Goal: Communication & Community: Answer question/provide support

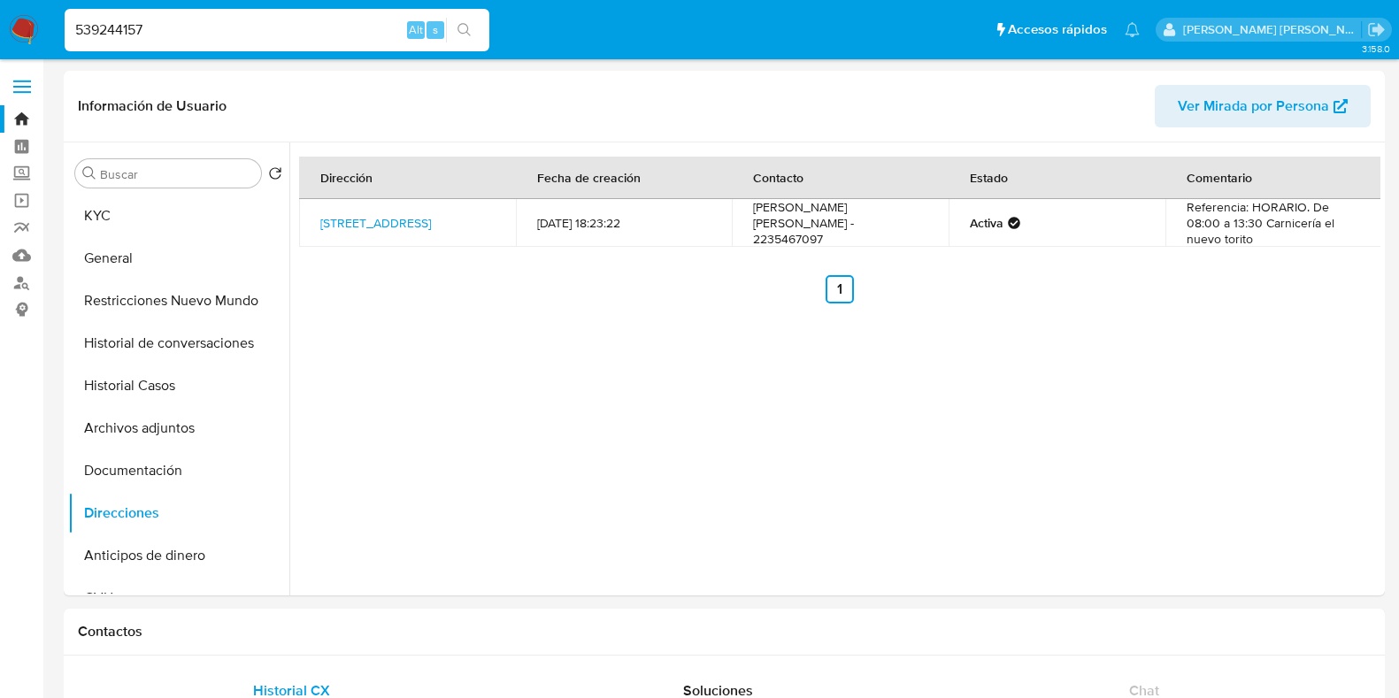
select select "10"
drag, startPoint x: 314, startPoint y: 207, endPoint x: 438, endPoint y: 234, distance: 126.7
click at [438, 234] on td "[STREET_ADDRESS]" at bounding box center [407, 223] width 217 height 48
copy link "Calle Antartida Argentina 2871, Mar Del Plata, Buenos Aires, 7610, Argentina 28…"
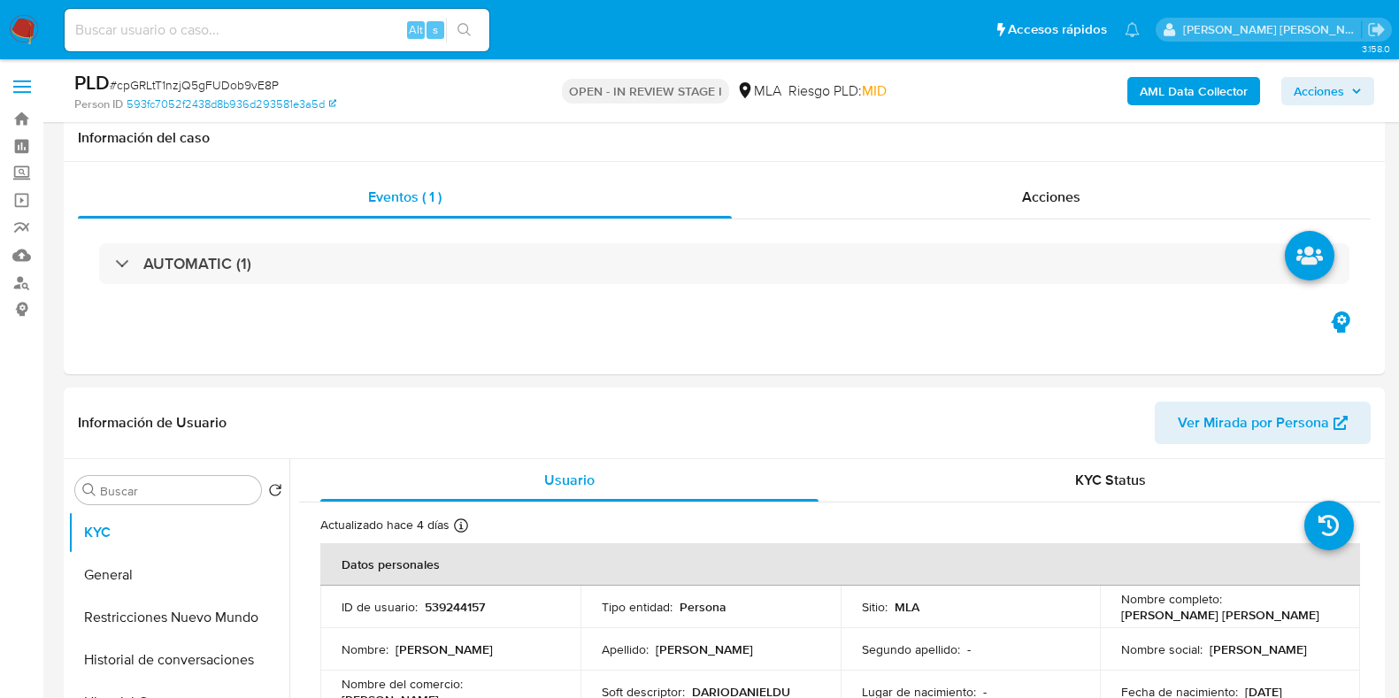
select select "10"
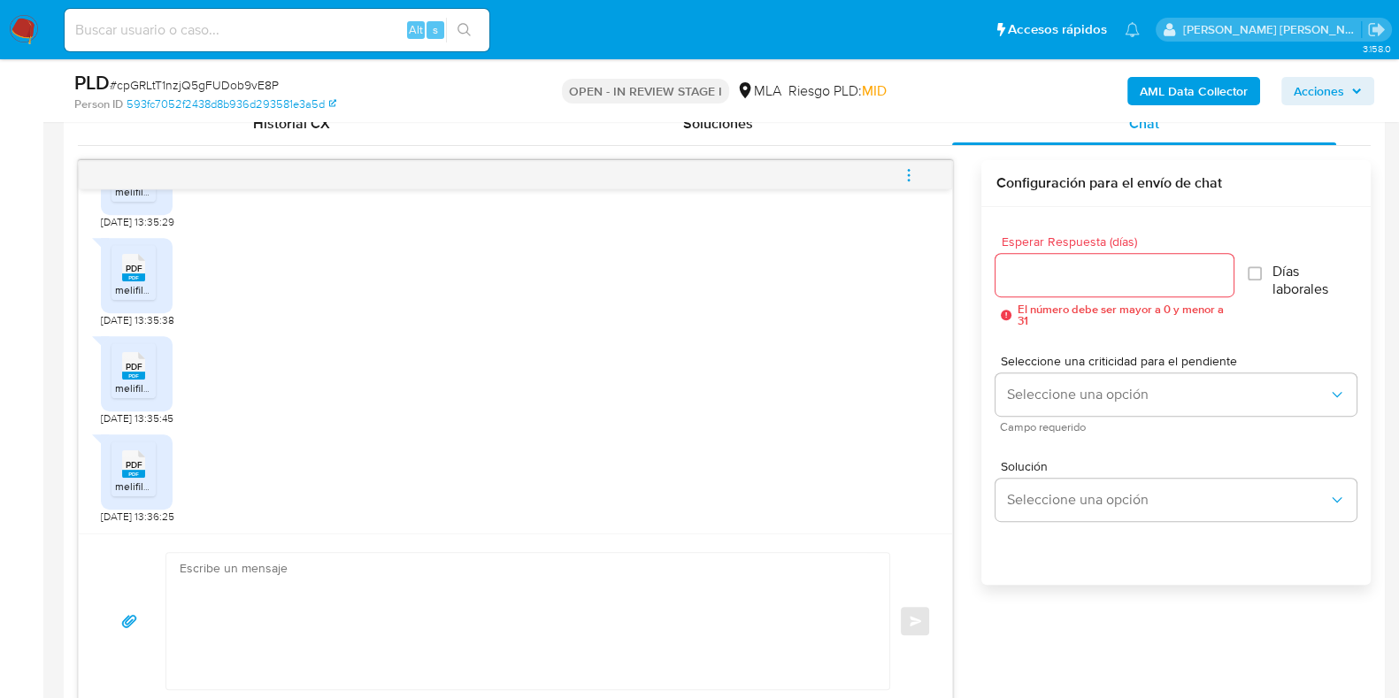
scroll to position [884, 0]
paste textarea "Hola, ¡Muchas gracias por tu respuesta! Confirmamos la recepción de la document…"
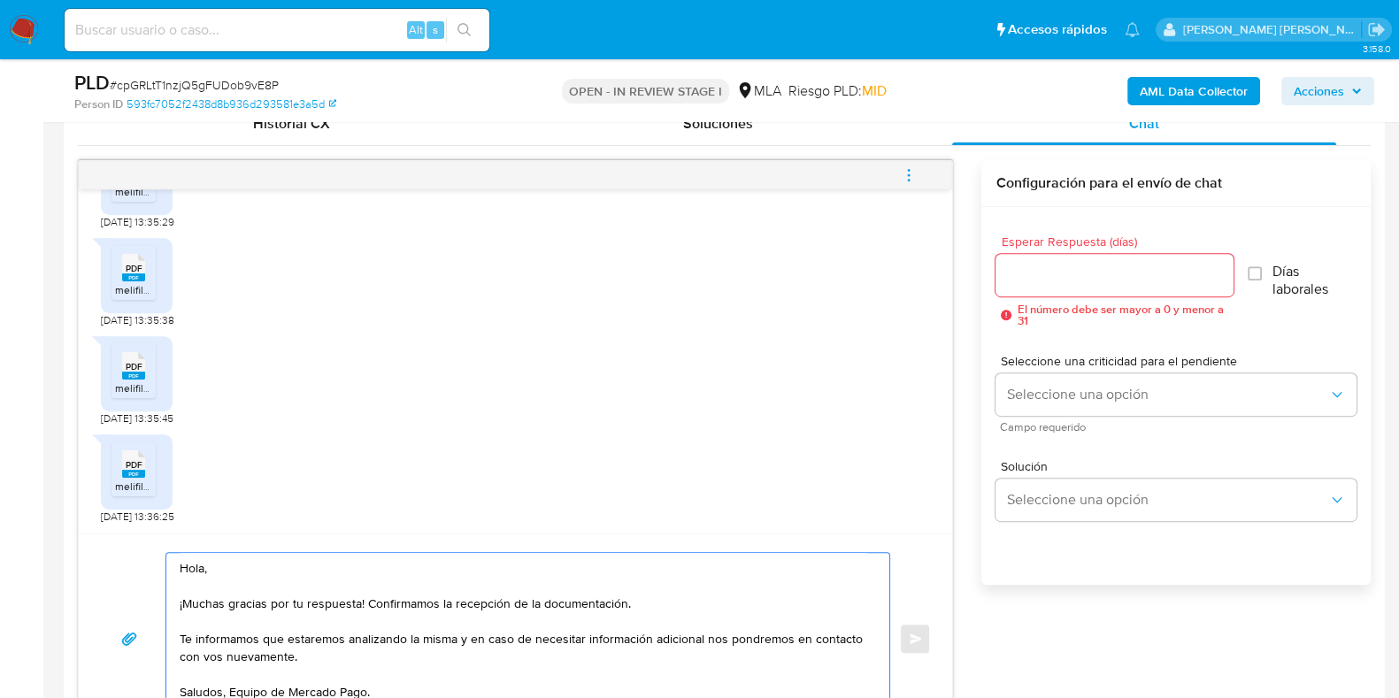
scroll to position [903, 0]
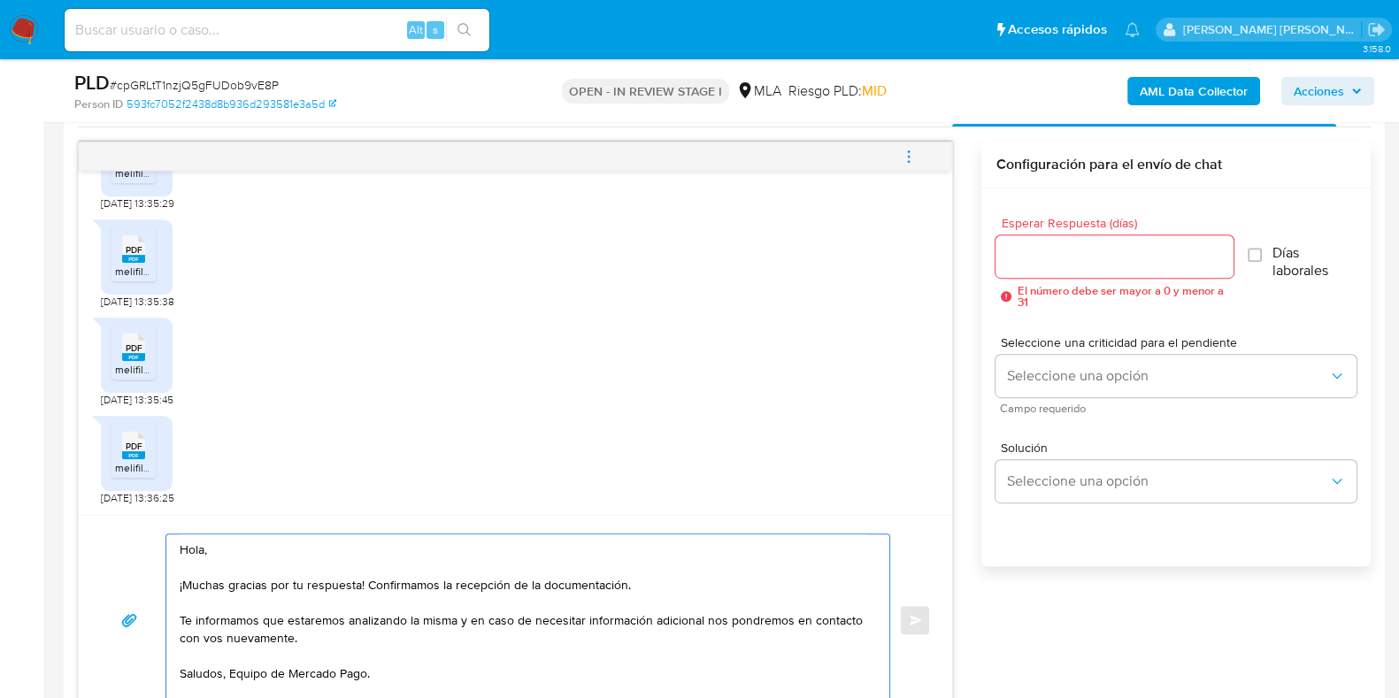
type textarea "Hola, ¡Muchas gracias por tu respuesta! Confirmamos la recepción de la document…"
click at [1029, 250] on input "Esperar Respuesta (días)" at bounding box center [1114, 256] width 237 height 23
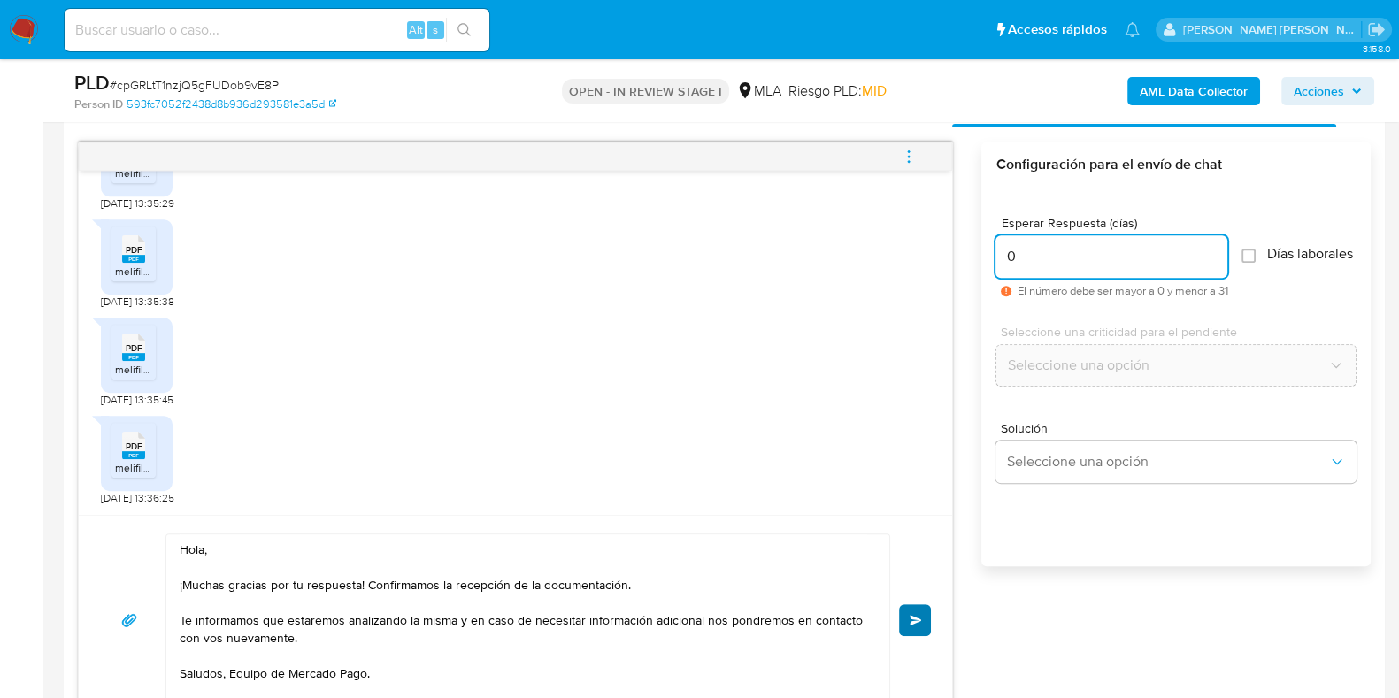
type input "0"
click at [908, 626] on button "Enviar" at bounding box center [915, 621] width 32 height 32
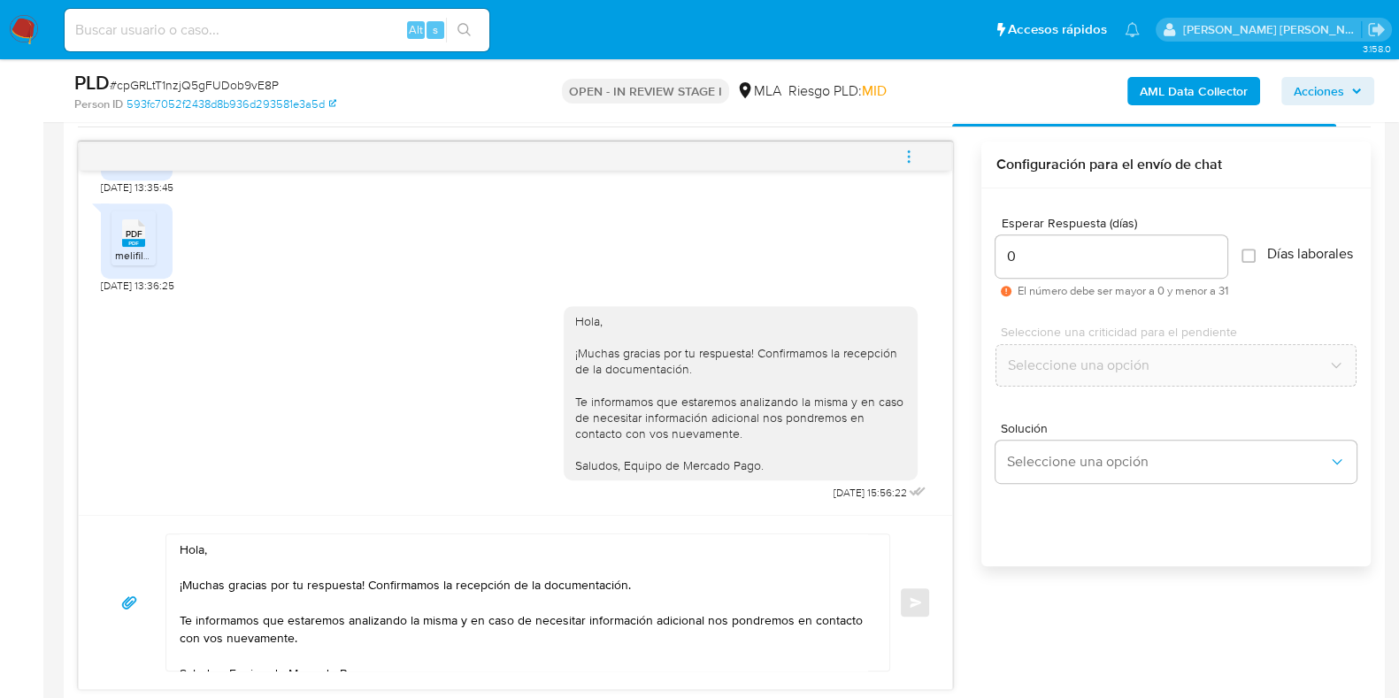
click at [907, 161] on icon "menu-action" at bounding box center [909, 157] width 16 height 16
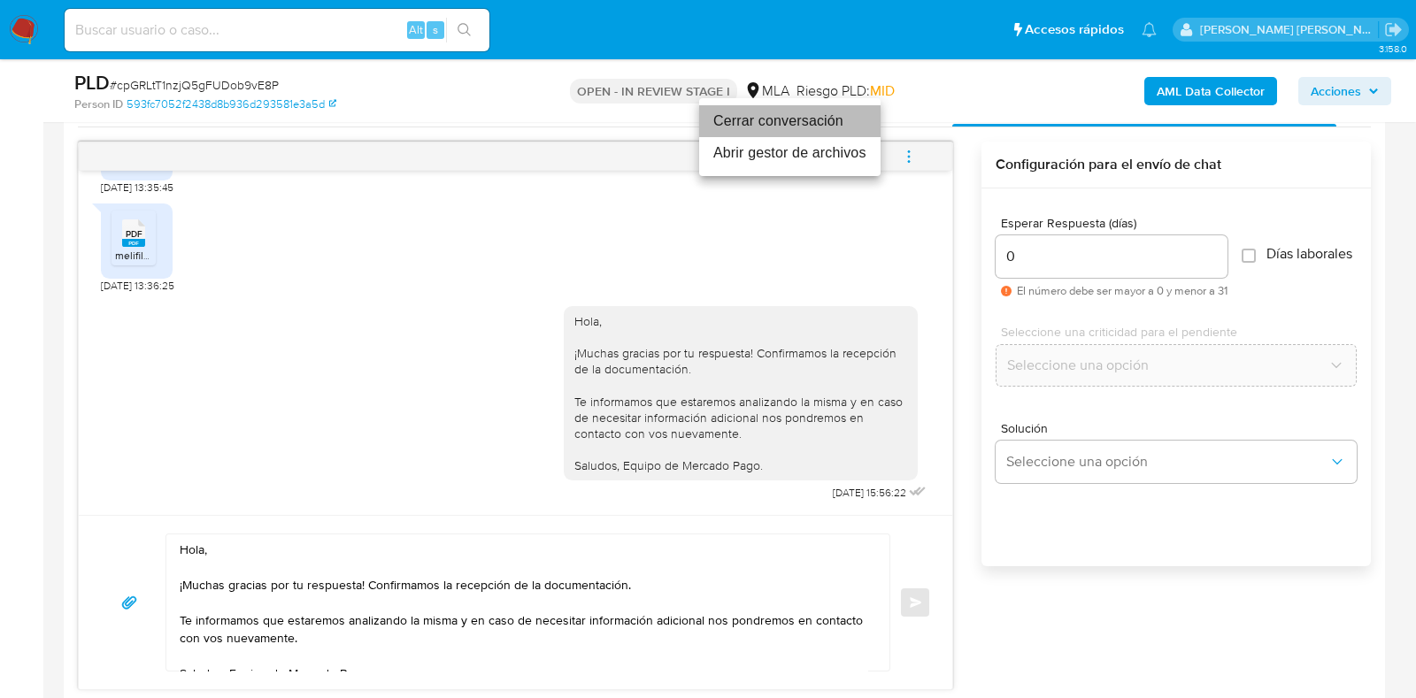
click at [796, 113] on li "Cerrar conversación" at bounding box center [789, 121] width 181 height 32
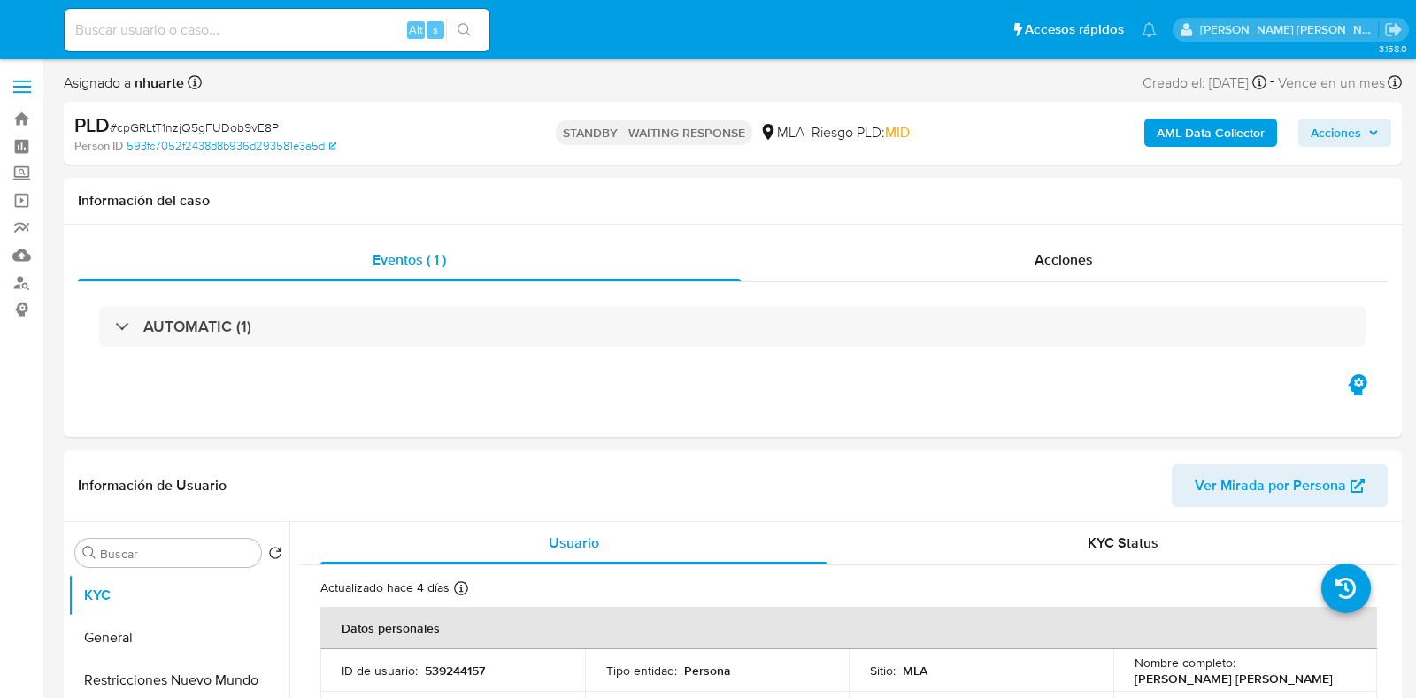
select select "10"
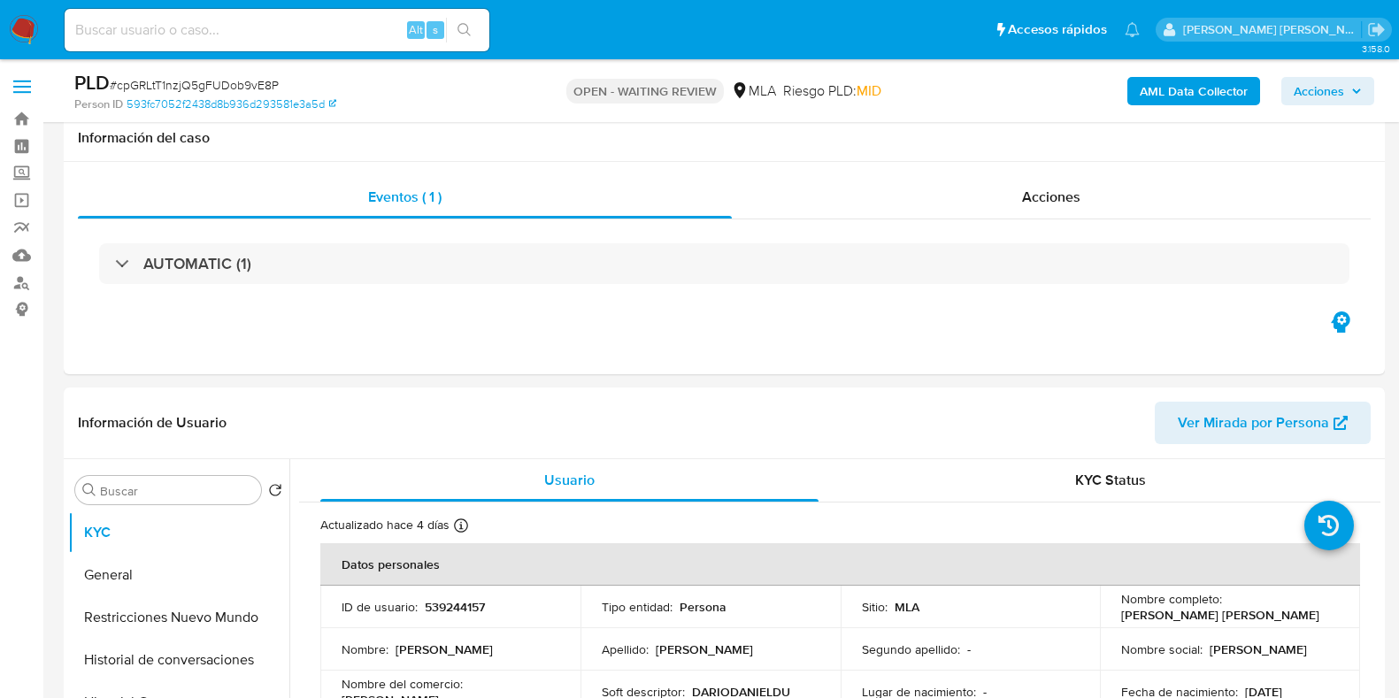
select select "10"
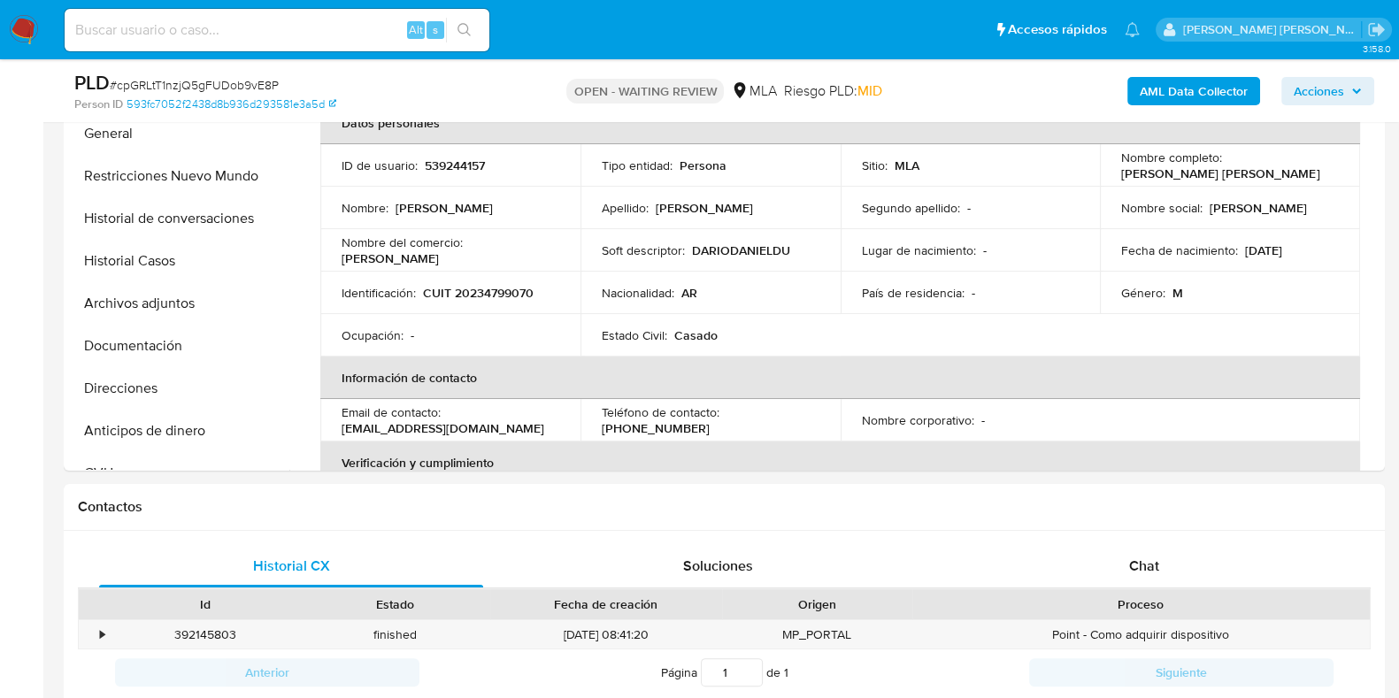
scroll to position [442, 0]
click at [459, 166] on p "539244157" at bounding box center [455, 166] width 60 height 16
copy p "539244157"
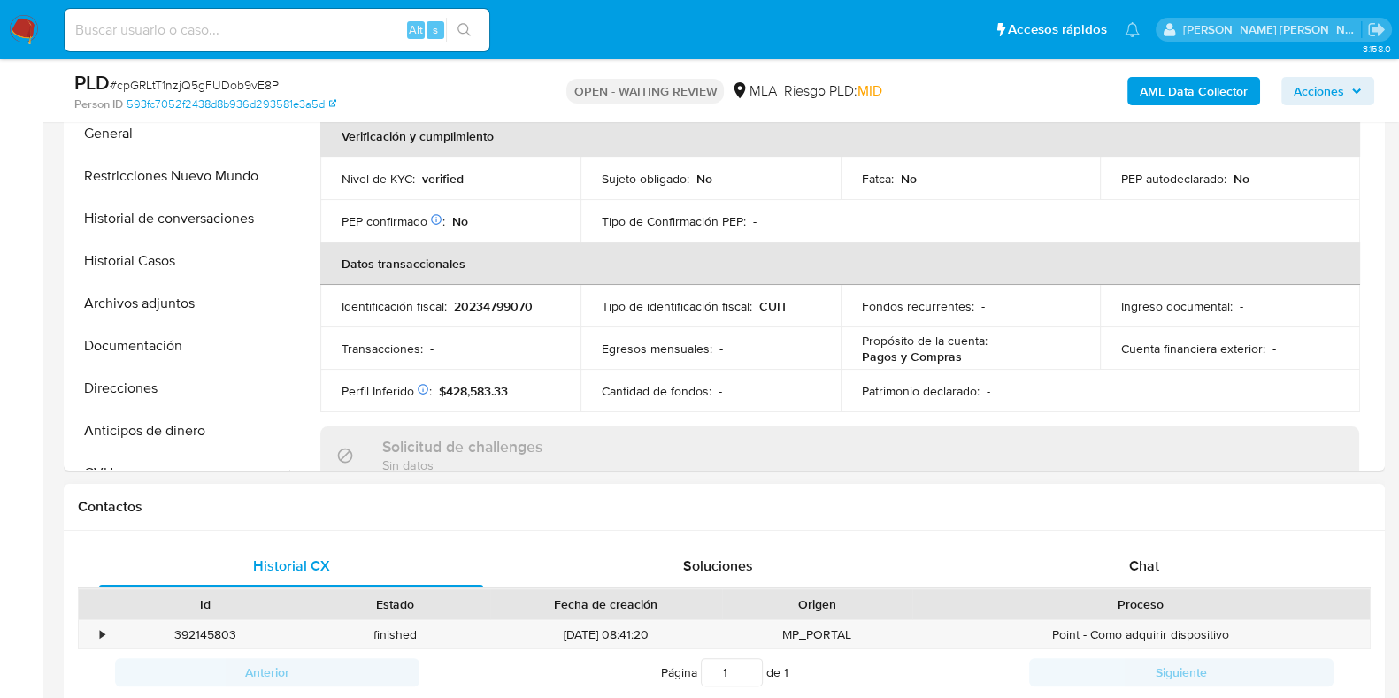
scroll to position [332, 0]
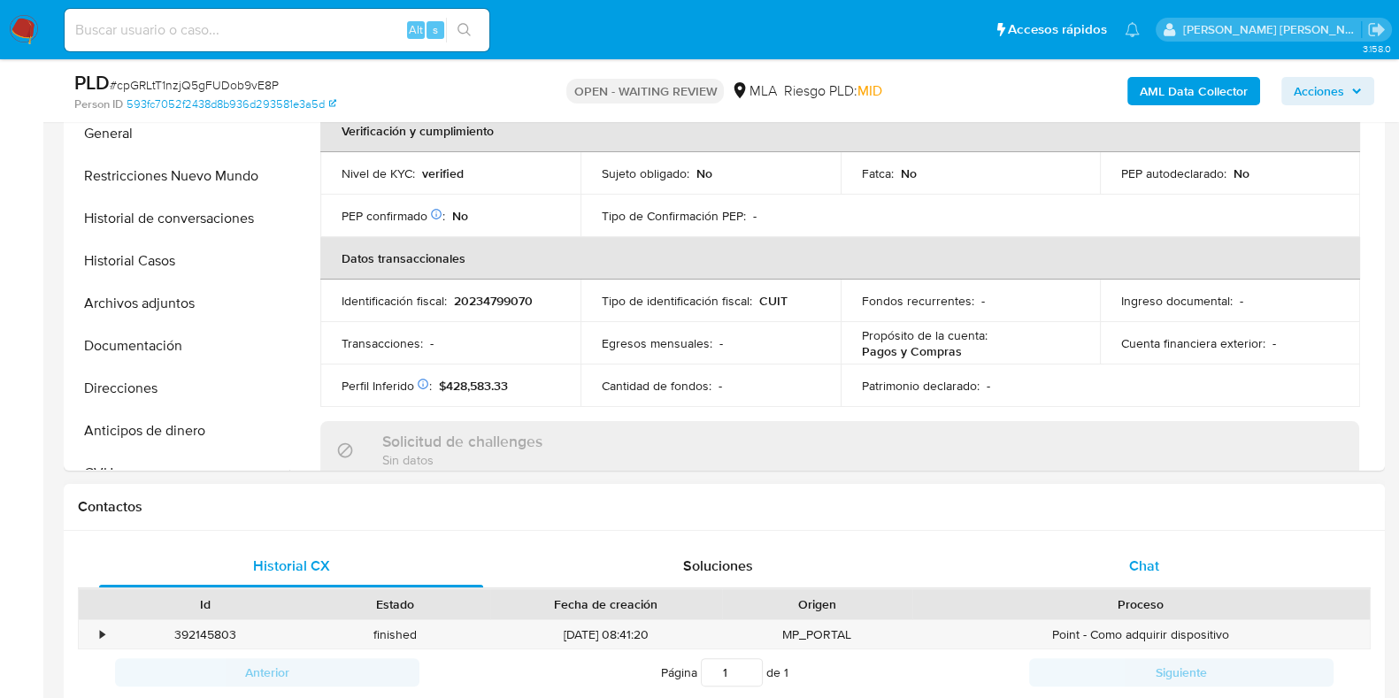
click at [1138, 560] on span "Chat" at bounding box center [1144, 566] width 30 height 20
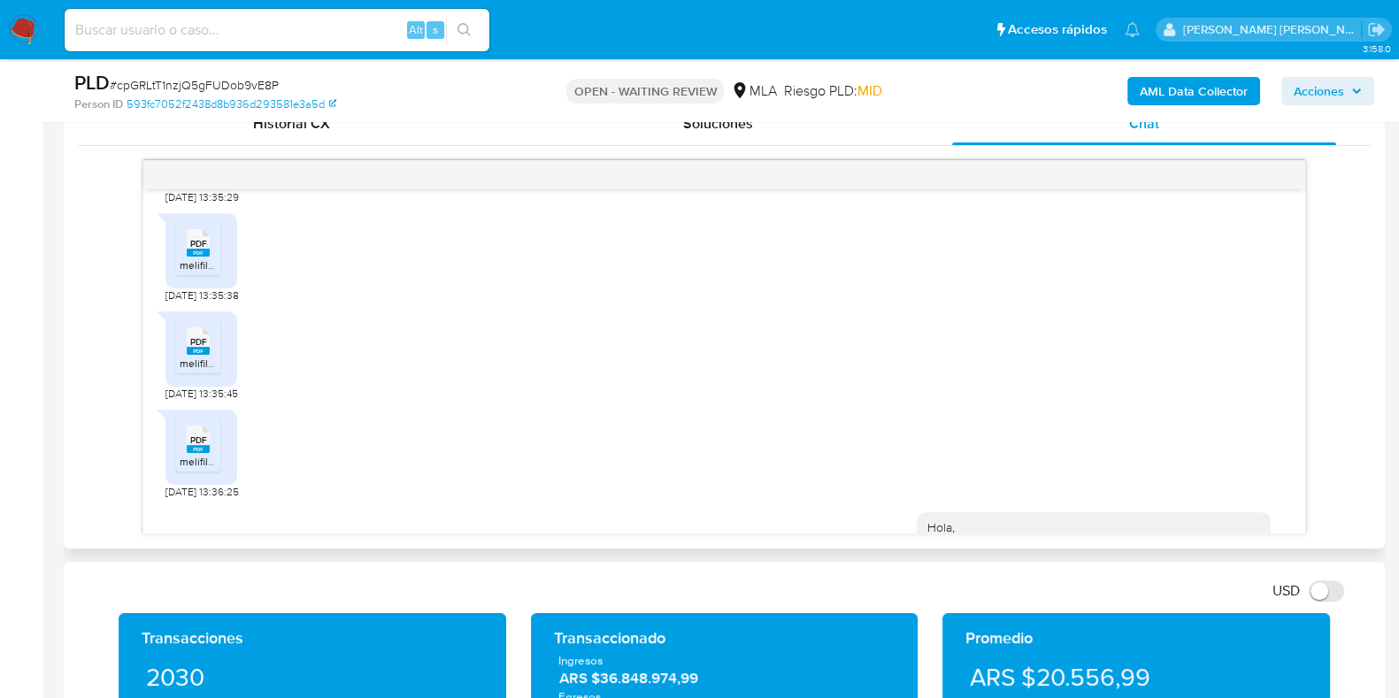
scroll to position [1255, 0]
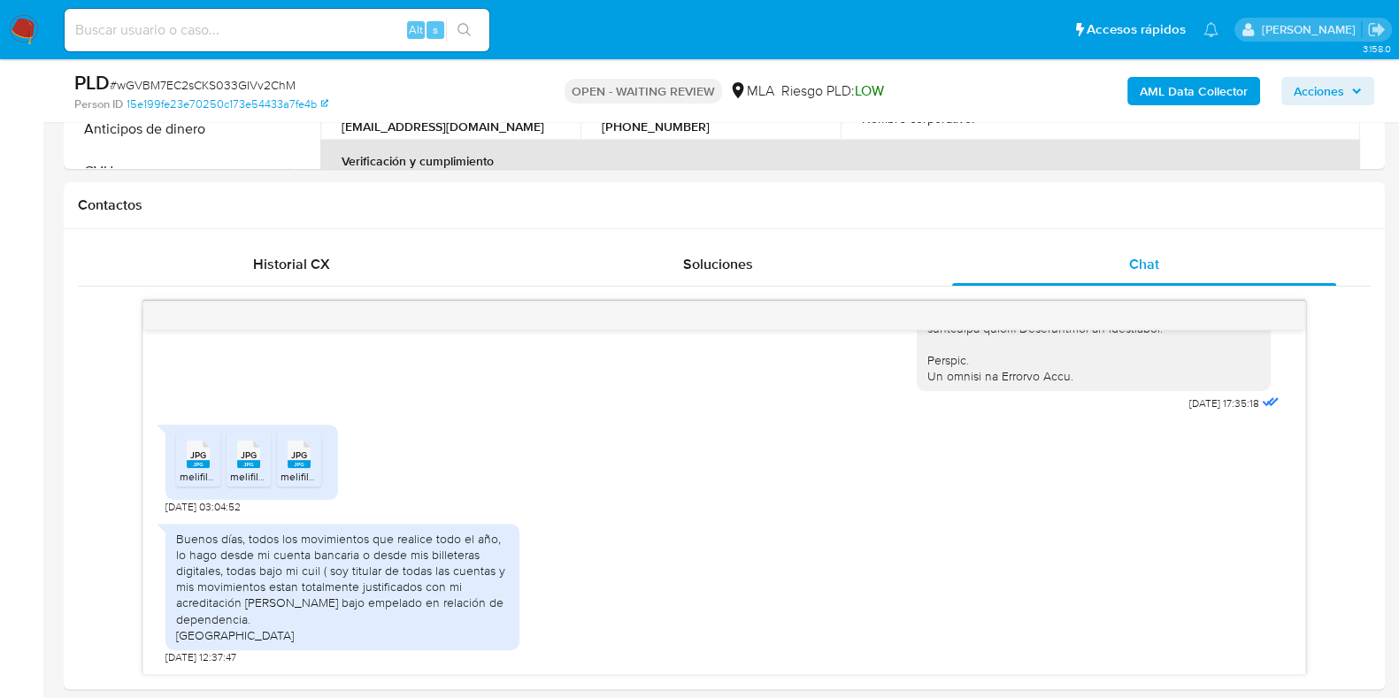
scroll to position [332, 0]
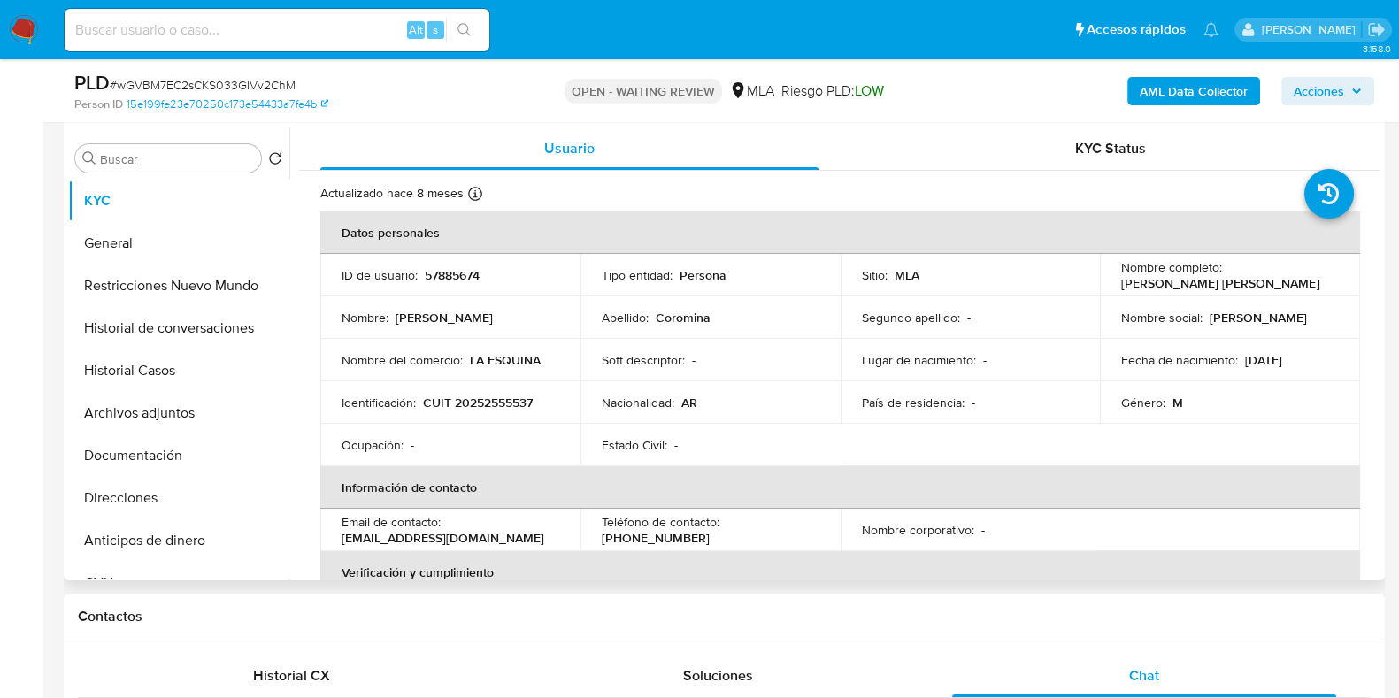
click at [469, 274] on p "57885674" at bounding box center [452, 275] width 55 height 16
copy p "57885674"
